Goal: Download file/media

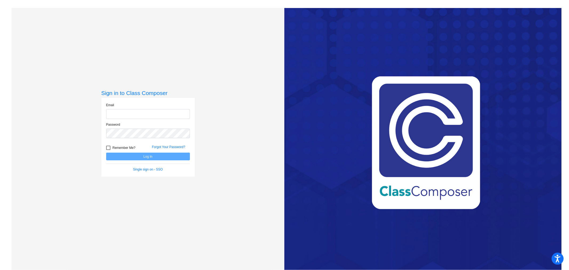
click at [120, 112] on input "email" at bounding box center [148, 114] width 84 height 10
type input "[PERSON_NAME][EMAIL_ADDRESS][PERSON_NAME][DOMAIN_NAME]"
click at [106, 153] on button "Log In" at bounding box center [148, 157] width 84 height 8
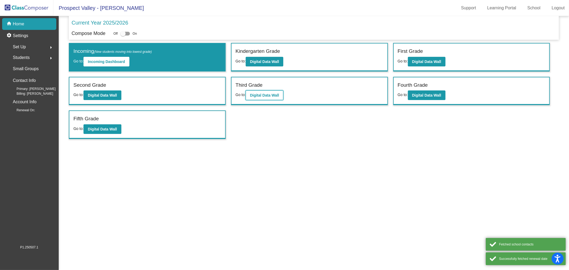
click at [263, 94] on b "Digital Data Wall" at bounding box center [264, 95] width 29 height 4
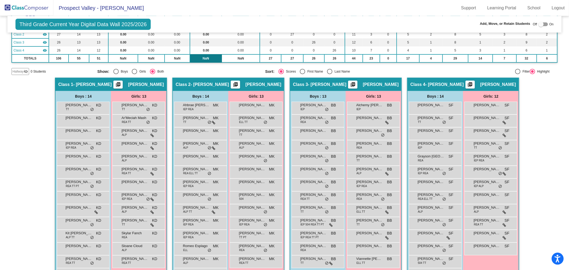
scroll to position [77, 0]
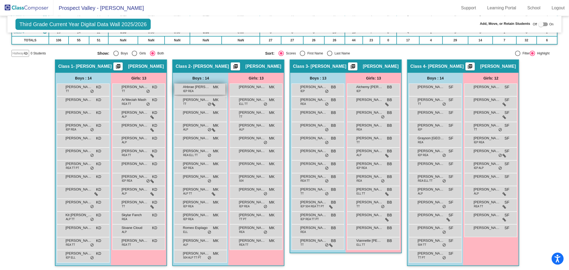
click at [192, 88] on span "Ahbrae [PERSON_NAME]" at bounding box center [196, 86] width 27 height 5
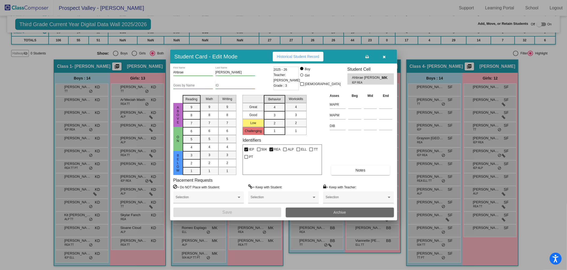
click at [344, 211] on span "Archive" at bounding box center [339, 212] width 13 height 4
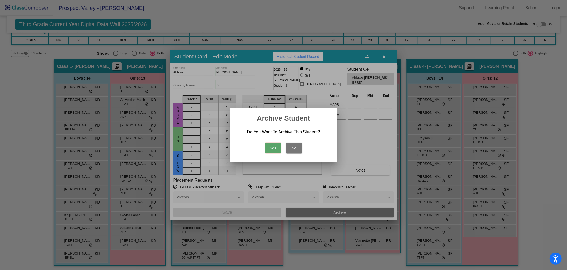
click at [275, 148] on button "Yes" at bounding box center [273, 148] width 16 height 11
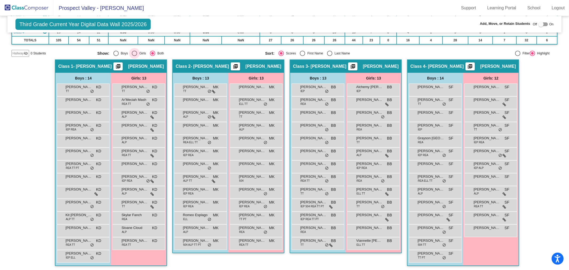
click at [132, 53] on div "Select an option" at bounding box center [134, 53] width 5 height 5
click at [134, 56] on input "Girls" at bounding box center [134, 56] width 0 height 0
radio input "true"
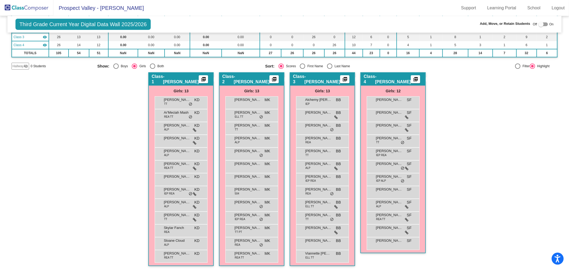
click at [150, 66] on div "Select an option" at bounding box center [152, 66] width 5 height 5
click at [152, 69] on input "Both" at bounding box center [152, 69] width 0 height 0
radio input "true"
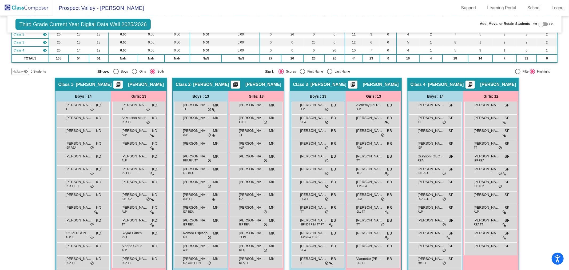
scroll to position [77, 0]
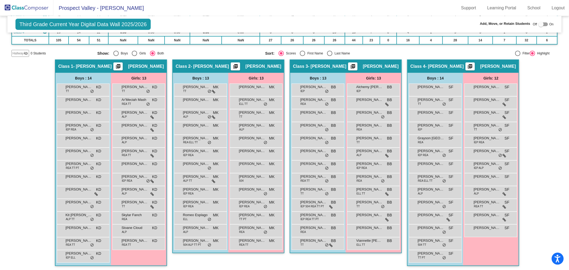
click at [16, 3] on img at bounding box center [26, 8] width 53 height 16
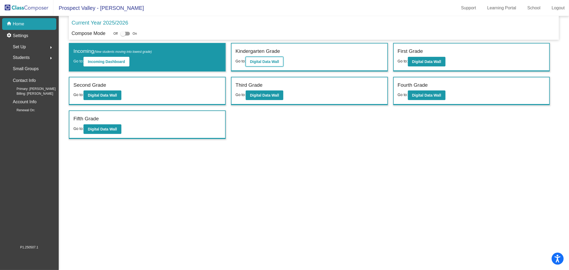
click at [258, 62] on b "Digital Data Wall" at bounding box center [264, 62] width 29 height 4
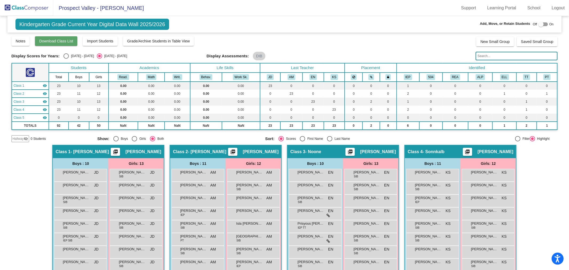
click at [50, 42] on span "Download Class List" at bounding box center [56, 41] width 34 height 4
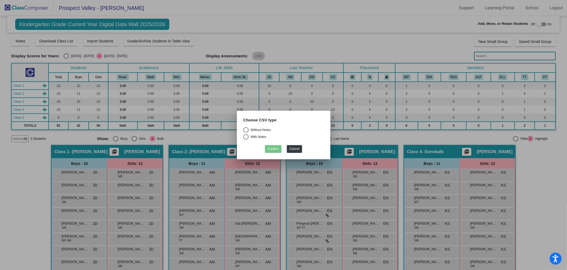
click at [244, 130] on div "Select an option" at bounding box center [245, 129] width 5 height 5
click at [245, 133] on input "Without Notes" at bounding box center [245, 133] width 0 height 0
radio input "true"
click at [271, 148] on button "Confirm" at bounding box center [273, 149] width 17 height 8
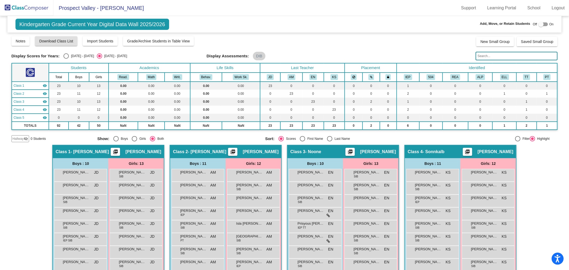
click at [30, 6] on img at bounding box center [26, 8] width 53 height 16
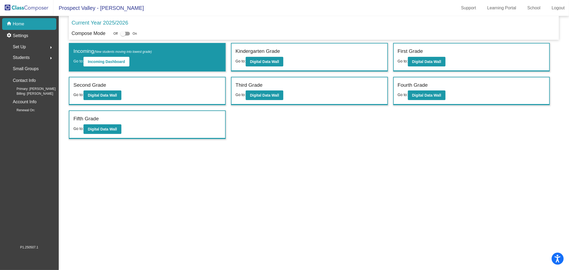
click at [423, 52] on div "First Grade" at bounding box center [472, 51] width 148 height 9
click at [429, 61] on b "Digital Data Wall" at bounding box center [426, 62] width 29 height 4
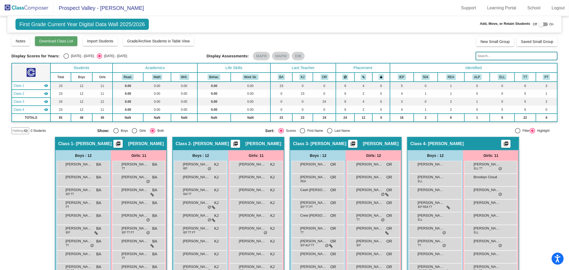
click at [62, 40] on span "Download Class List" at bounding box center [56, 41] width 34 height 4
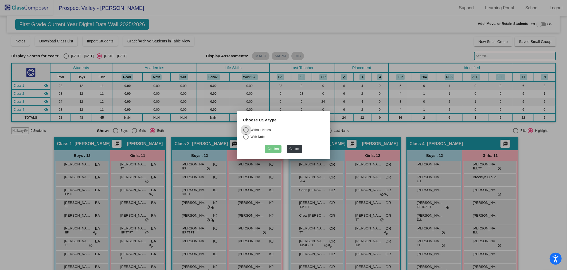
click at [245, 137] on div "Select an option" at bounding box center [245, 137] width 0 height 0
click at [246, 140] on input "With Notes" at bounding box center [245, 140] width 0 height 0
radio input "true"
click at [270, 149] on button "Confirm" at bounding box center [273, 149] width 17 height 8
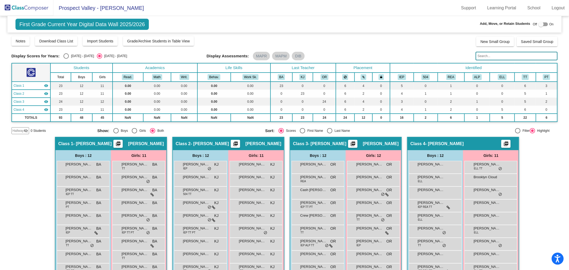
click at [22, 6] on img at bounding box center [26, 8] width 53 height 16
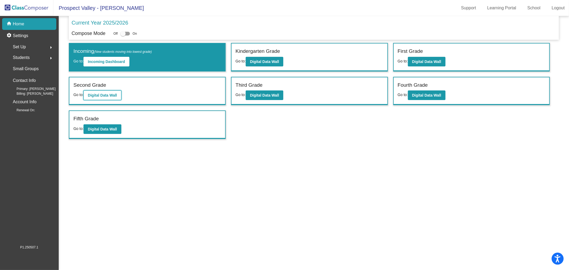
click at [97, 94] on b "Digital Data Wall" at bounding box center [102, 95] width 29 height 4
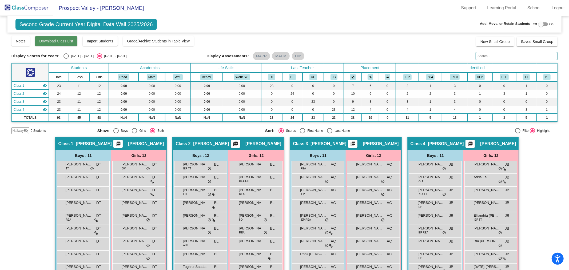
click at [60, 43] on span "Download Class List" at bounding box center [56, 41] width 34 height 4
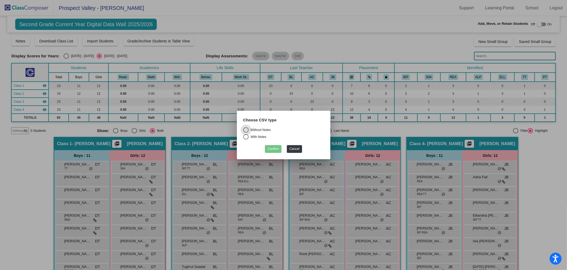
click at [245, 138] on div "Select an option" at bounding box center [245, 136] width 5 height 5
click at [245, 140] on input "With Notes" at bounding box center [245, 140] width 0 height 0
radio input "true"
click at [278, 152] on button "Confirm" at bounding box center [273, 149] width 17 height 8
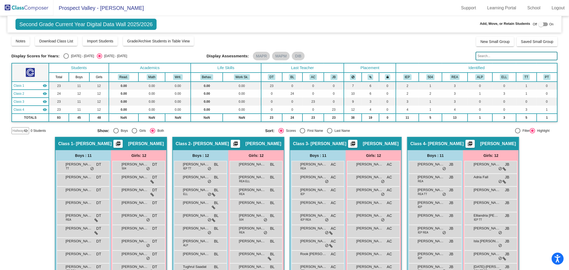
click at [39, 6] on img at bounding box center [26, 8] width 53 height 16
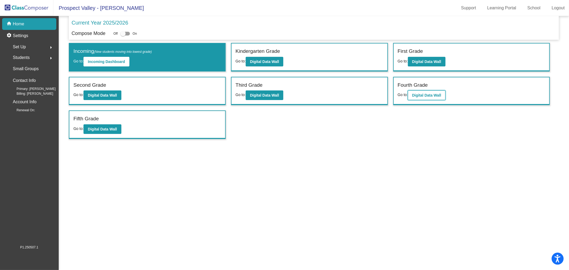
click at [428, 96] on b "Digital Data Wall" at bounding box center [426, 95] width 29 height 4
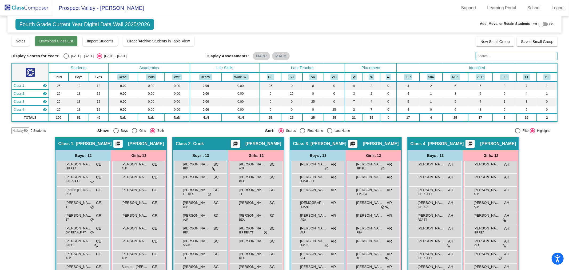
click at [48, 43] on span "Download Class List" at bounding box center [56, 41] width 34 height 4
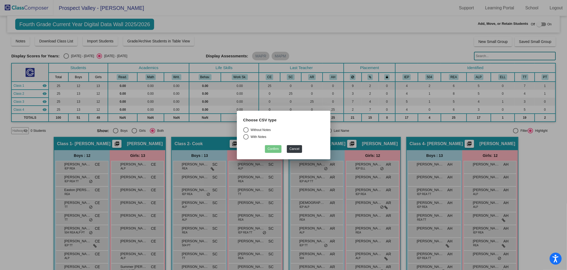
click at [246, 129] on div "Select an option" at bounding box center [245, 129] width 5 height 5
click at [246, 133] on input "Without Notes" at bounding box center [245, 133] width 0 height 0
radio input "true"
click at [271, 147] on button "Confirm" at bounding box center [273, 149] width 17 height 8
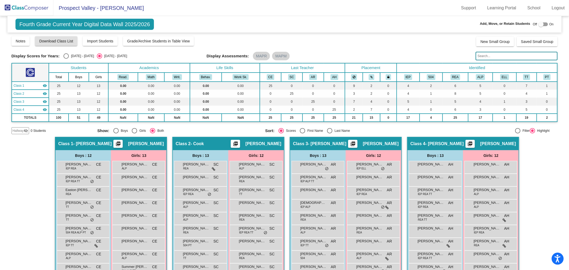
click at [23, 6] on img at bounding box center [26, 8] width 53 height 16
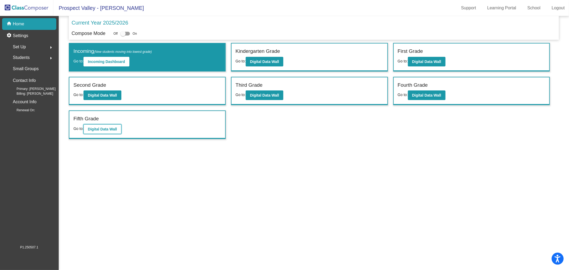
click at [100, 127] on b "Digital Data Wall" at bounding box center [102, 129] width 29 height 4
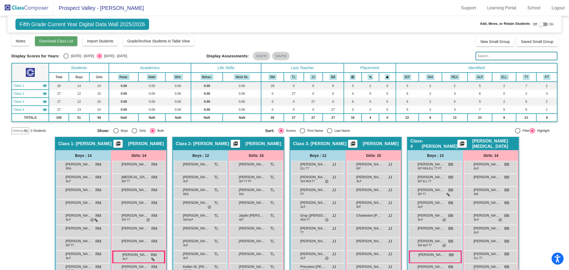
click at [58, 43] on button "Download Class List" at bounding box center [56, 41] width 42 height 10
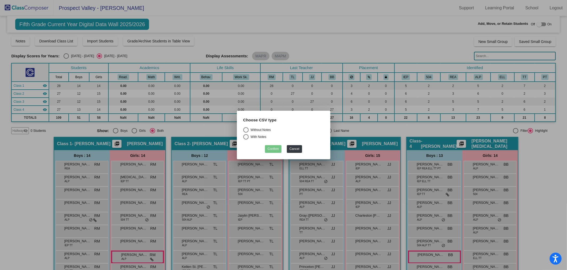
click at [247, 128] on div "Select an option" at bounding box center [245, 129] width 5 height 5
click at [246, 133] on input "Without Notes" at bounding box center [245, 133] width 0 height 0
radio input "true"
click at [273, 150] on button "Confirm" at bounding box center [273, 149] width 17 height 8
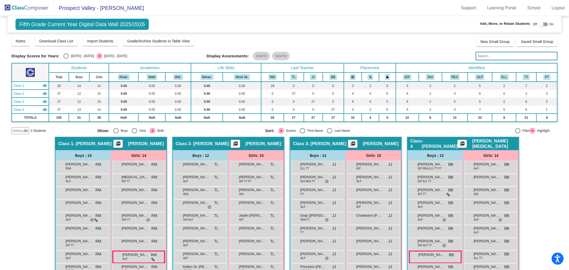
click at [33, 9] on img at bounding box center [26, 8] width 53 height 16
